Goal: Task Accomplishment & Management: Manage account settings

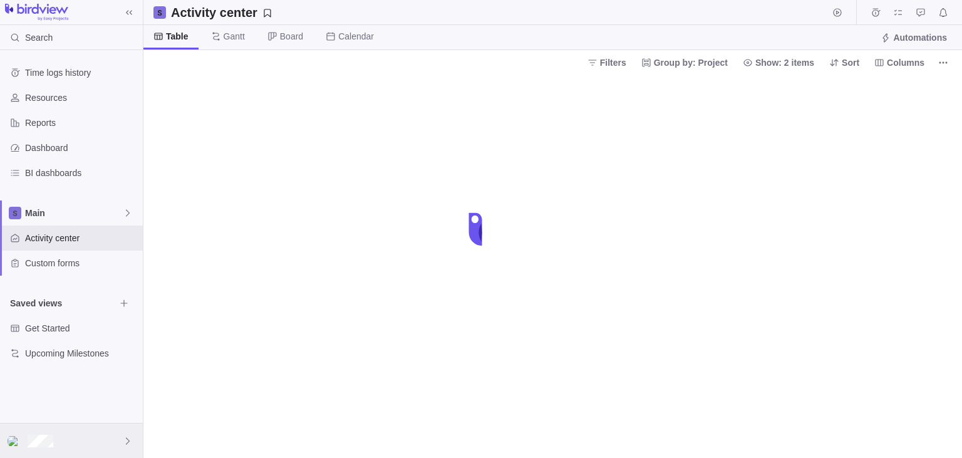
click at [89, 434] on div at bounding box center [71, 440] width 143 height 34
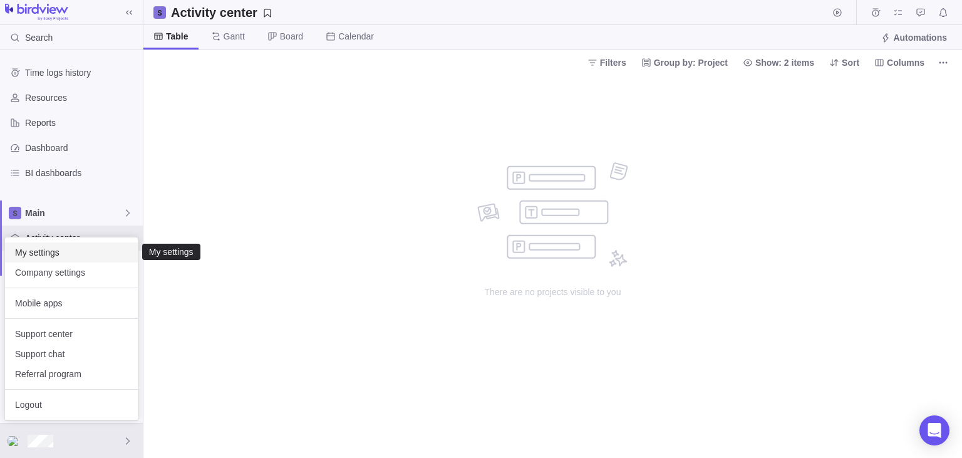
click at [55, 254] on span "My settings" at bounding box center [71, 252] width 113 height 13
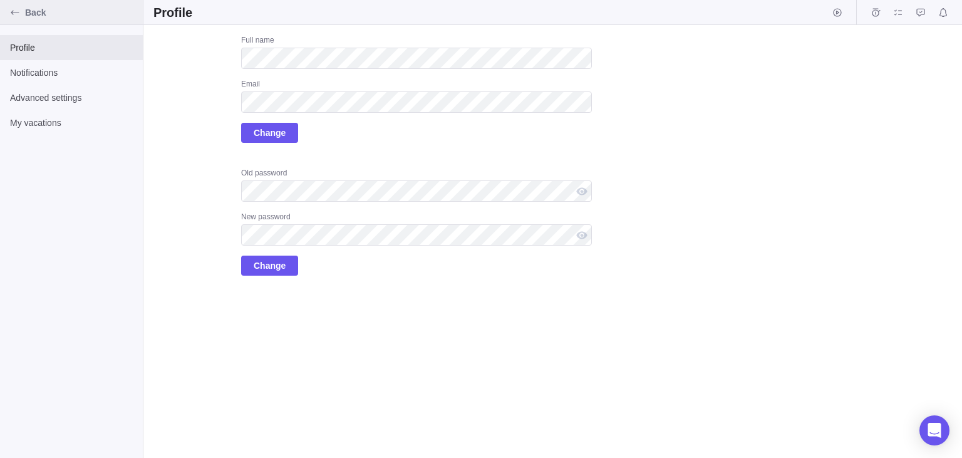
click at [36, 15] on span "Back" at bounding box center [81, 12] width 113 height 13
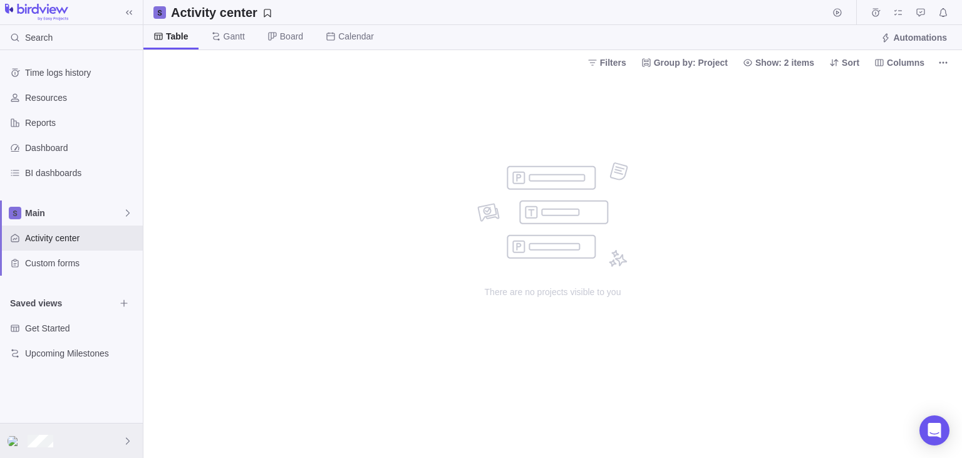
click at [98, 432] on div at bounding box center [71, 440] width 143 height 34
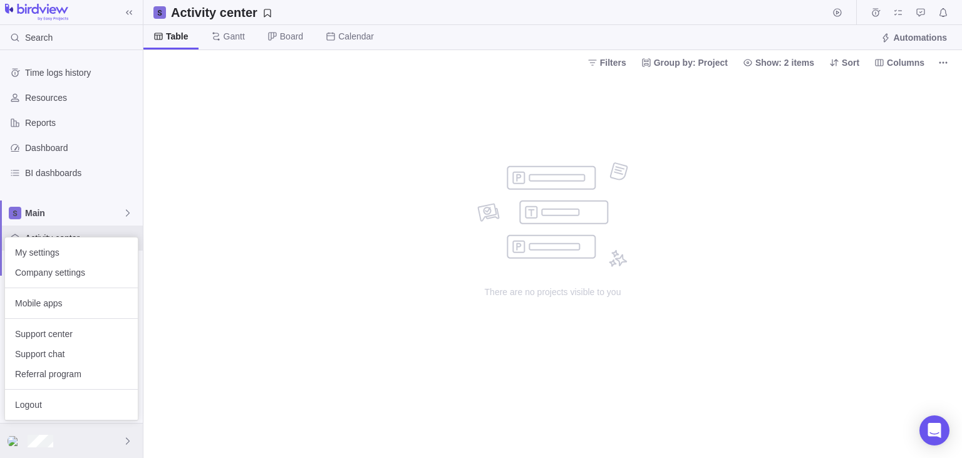
click at [99, 432] on div at bounding box center [71, 440] width 143 height 34
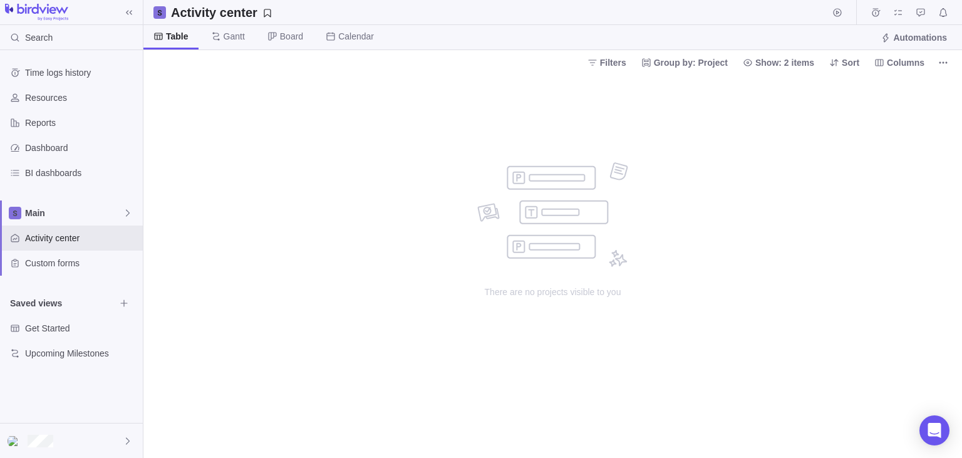
click at [326, 252] on div "There are no projects visible to you" at bounding box center [552, 266] width 819 height 383
click at [80, 219] on span "Main" at bounding box center [74, 213] width 98 height 13
click at [200, 281] on body "Search Time logs history Resources Reports Dashboard BI dashboards Main Activit…" at bounding box center [481, 229] width 962 height 458
click at [84, 442] on div at bounding box center [71, 440] width 143 height 34
